Goal: Navigation & Orientation: Find specific page/section

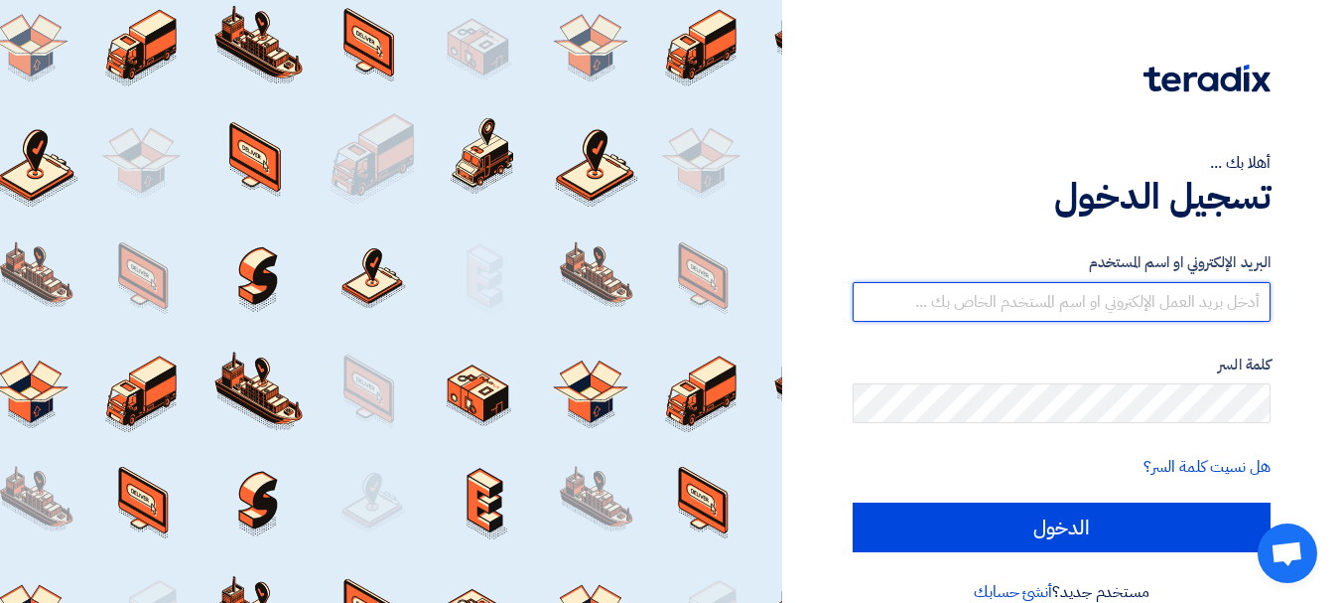
click at [1240, 303] on input "text" at bounding box center [1062, 302] width 418 height 40
type input "[EMAIL_ADDRESS][PERSON_NAME][DOMAIN_NAME]"
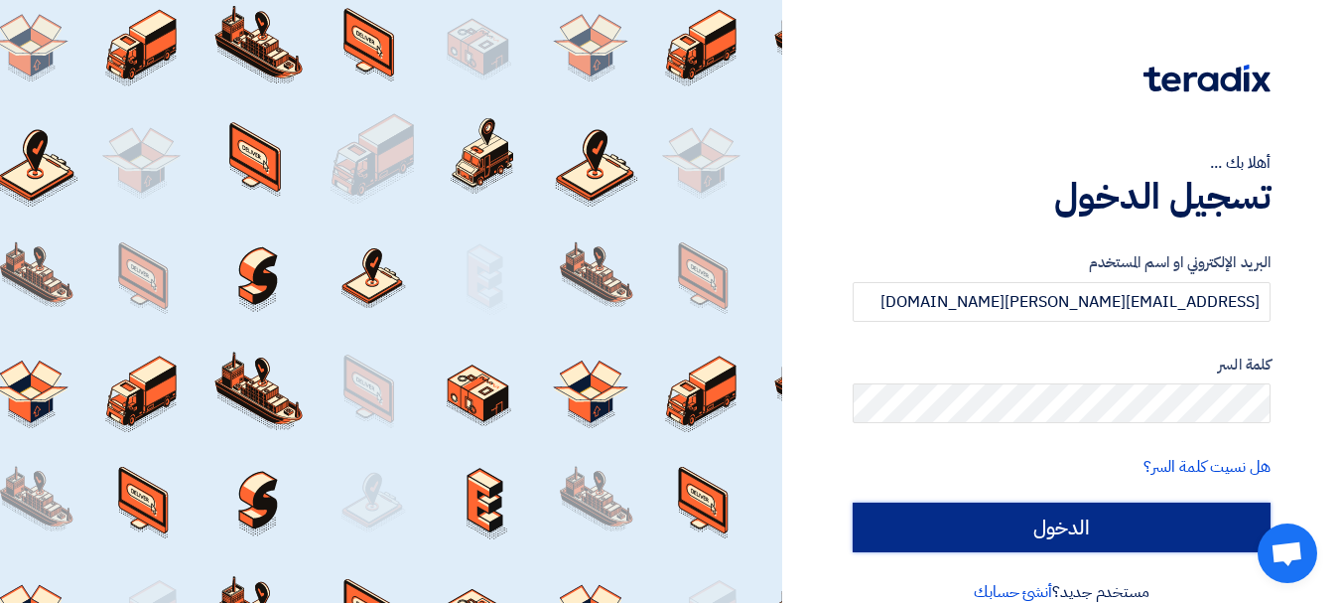
click at [929, 539] on input "الدخول" at bounding box center [1062, 527] width 418 height 50
click at [1030, 532] on input "الدخول" at bounding box center [1062, 527] width 418 height 50
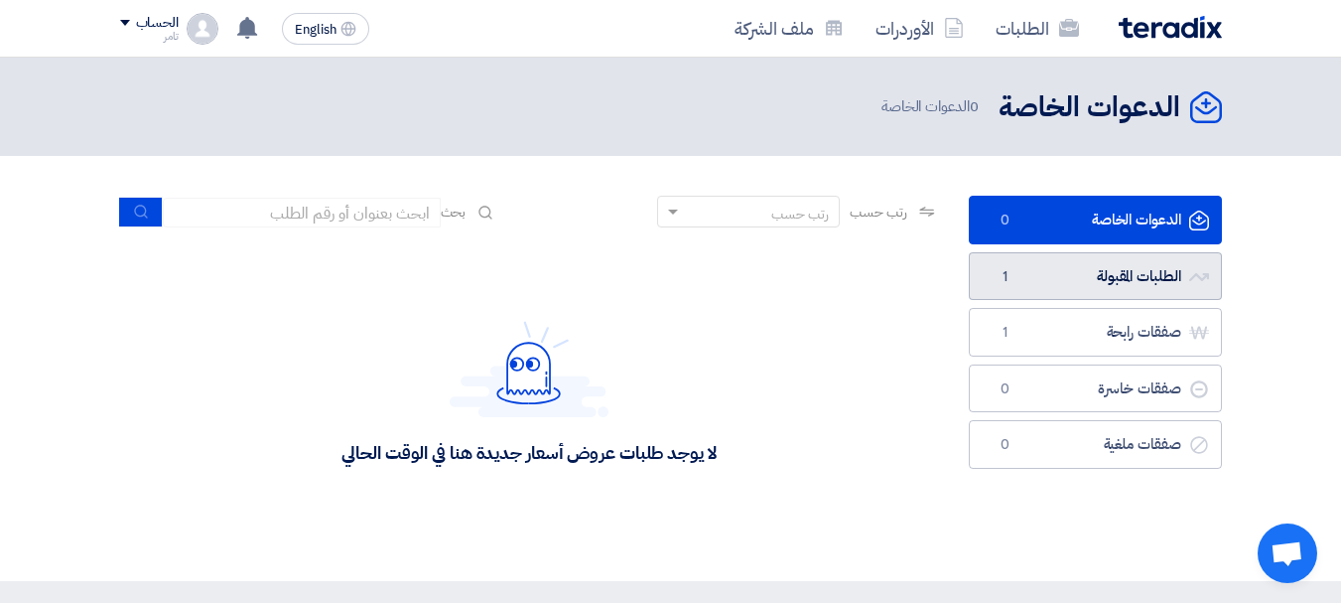
click at [1117, 275] on link "الطلبات المقبولة الطلبات المقبولة 1" at bounding box center [1095, 276] width 253 height 49
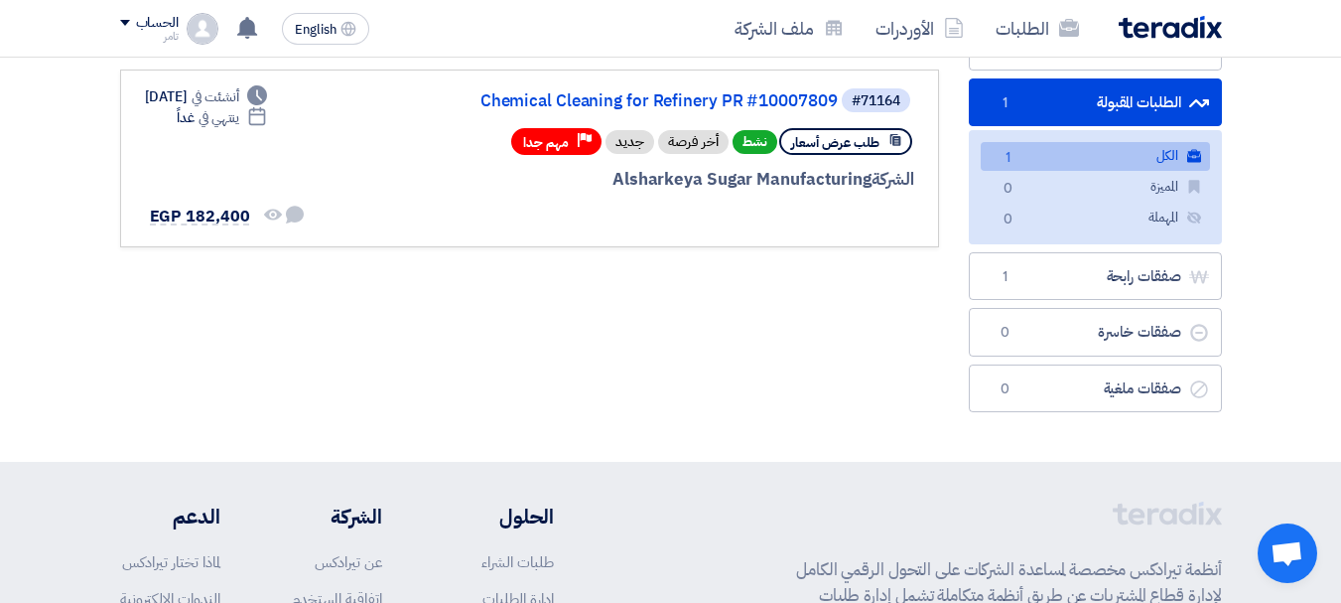
scroll to position [182, 0]
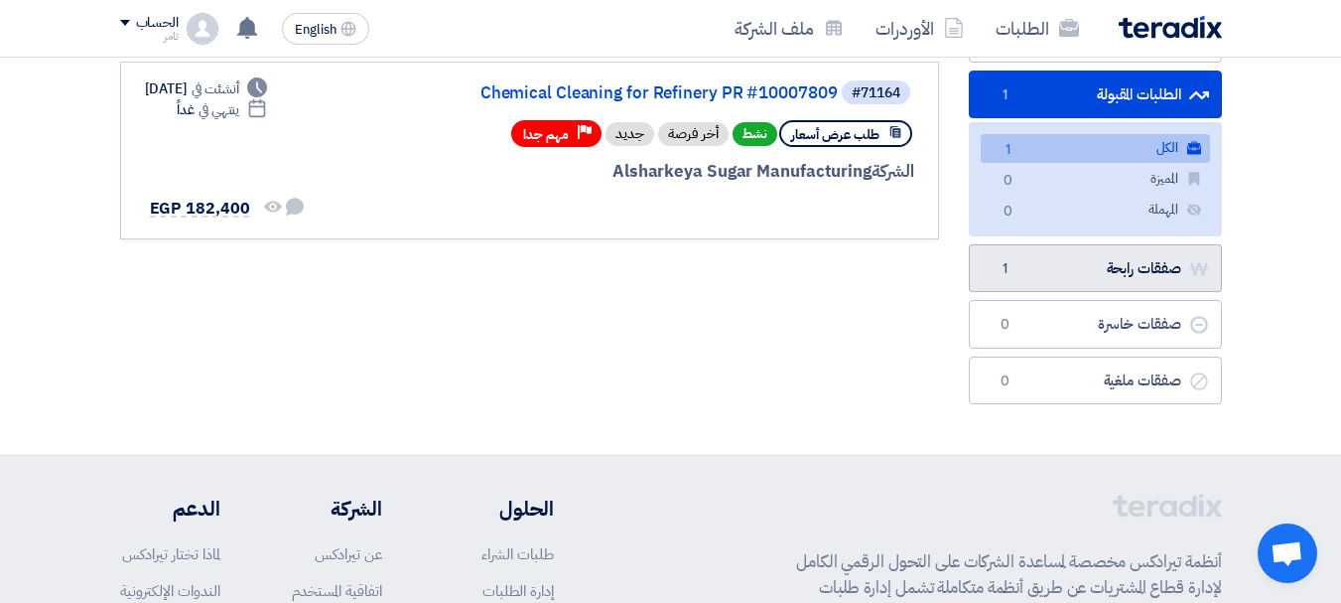
click at [1133, 257] on link "صفقات رابحة صفقات رابحة 1" at bounding box center [1095, 268] width 253 height 49
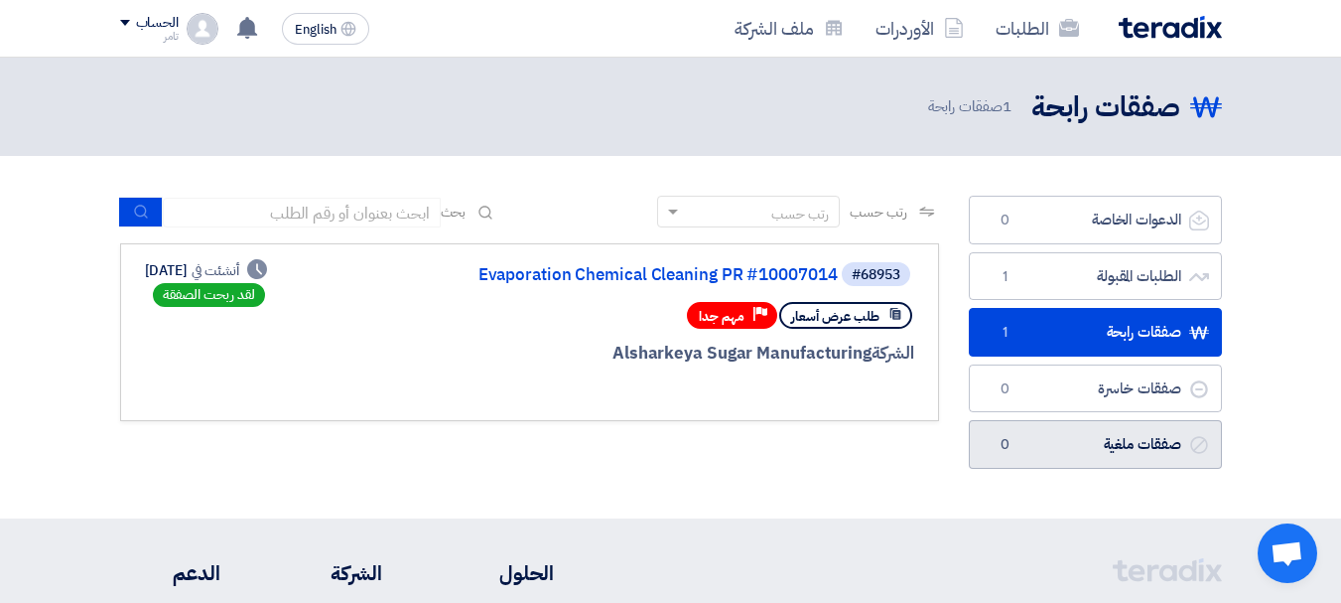
click at [1159, 451] on link "صفقات ملغية صفقات ملغية 0" at bounding box center [1095, 444] width 253 height 49
